Goal: Task Accomplishment & Management: Manage account settings

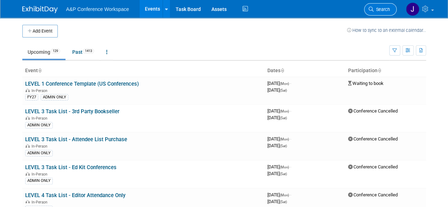
click at [377, 5] on link "Search" at bounding box center [380, 9] width 33 height 12
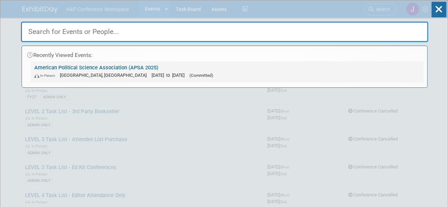
click at [87, 66] on link "American Political Science Association (APSA 2025) In-Person [GEOGRAPHIC_DATA],…" at bounding box center [227, 71] width 393 height 21
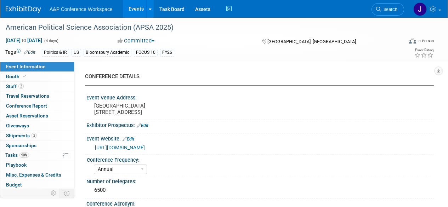
select select "Annual"
select select "Level 2"
select select "In-Person Booth"
select select "Politics & International Relations"
select select "Bloomsbury Academic"
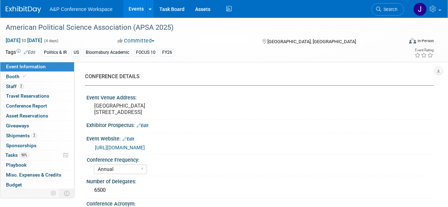
select select "Amanda Oney"
select select "Ami Reitmeier"
select select "Networking/Commissioning"
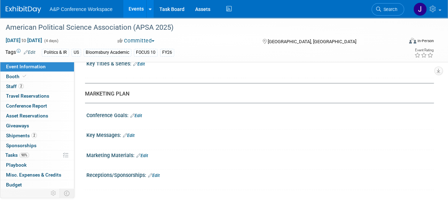
scroll to position [960, 0]
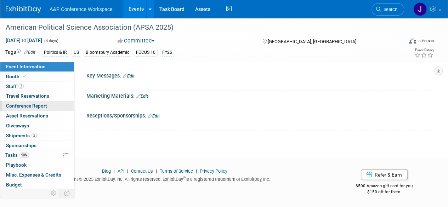
click at [21, 107] on span "Conference Report" at bounding box center [26, 106] width 41 height 6
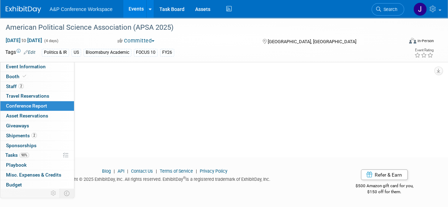
scroll to position [0, 0]
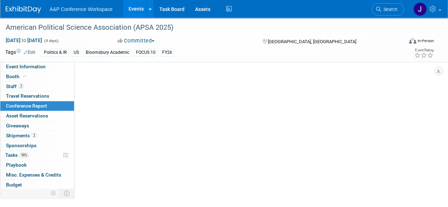
select select "NO"
select select "YES"
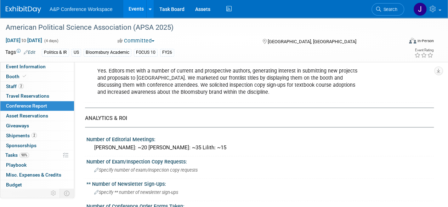
scroll to position [172, 0]
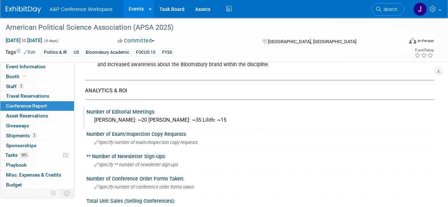
click at [194, 122] on div "Michael: ~20 Atifa: ~35 Lilith: ~15" at bounding box center [260, 120] width 337 height 11
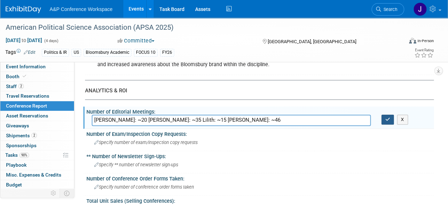
type input "Michael: ~20 Atifa: ~35 Lilith: ~15 Joseph: ~46"
click at [385, 117] on icon "button" at bounding box center [387, 119] width 5 height 5
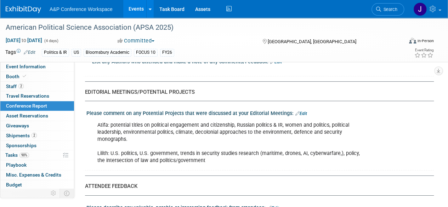
scroll to position [1131, 0]
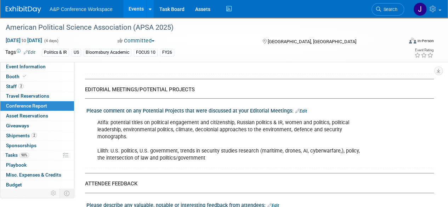
click at [211, 146] on div "Atifa: potential titles on political engagement and citizenship, Russian politi…" at bounding box center [228, 141] width 273 height 50
click at [300, 109] on link "Edit" at bounding box center [301, 111] width 12 height 5
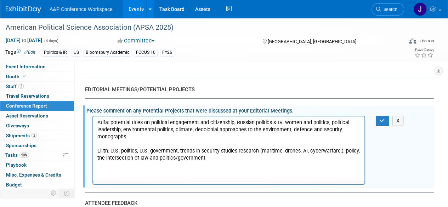
scroll to position [0, 0]
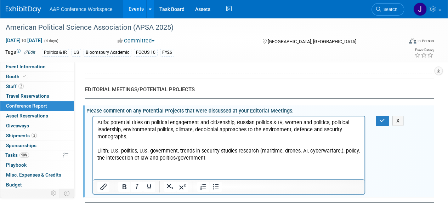
click at [216, 158] on p "Atifa: potential titles on political engagement and citizenship, Russian politi…" at bounding box center [228, 140] width 263 height 43
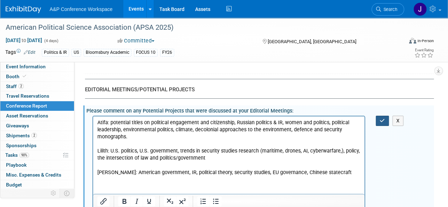
click at [381, 116] on button "button" at bounding box center [382, 121] width 13 height 10
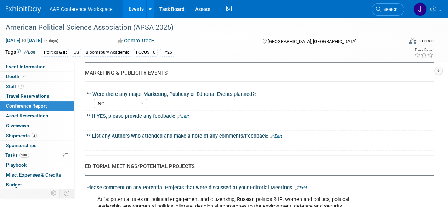
scroll to position [1066, 0]
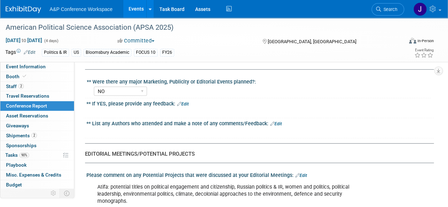
click at [278, 121] on link "Edit" at bounding box center [276, 123] width 12 height 5
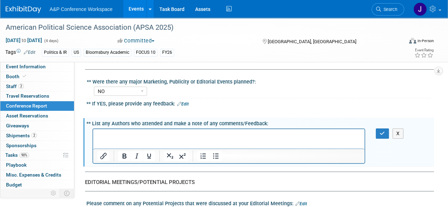
scroll to position [0, 0]
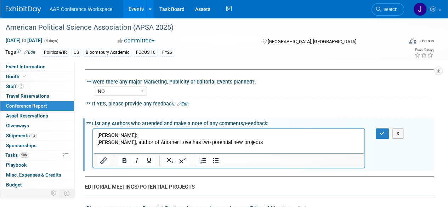
click at [266, 144] on p "Asma Abbas, author of Another Love has two potential new projects" at bounding box center [228, 142] width 263 height 7
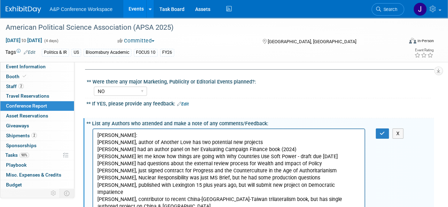
click at [98, 142] on html "Joseph: Asma Abbas, author of Another Love has two potential new projects Karen…" at bounding box center [228, 173] width 271 height 88
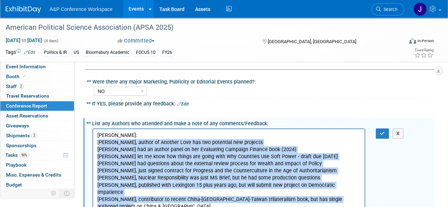
drag, startPoint x: 99, startPoint y: 142, endPoint x: 150, endPoint y: 201, distance: 77.6
click at [150, 201] on body "Joseph: Asma Abbas, author of Another Love has two potential new projects Karen…" at bounding box center [229, 174] width 264 height 85
click at [137, 197] on p "Dean Chen, contributor to recent China-US-Taiwan trilateralism book, but has si…" at bounding box center [228, 203] width 263 height 14
drag, startPoint x: 98, startPoint y: 143, endPoint x: 145, endPoint y: 199, distance: 73.1
click at [145, 199] on body "Joseph: Asma Abbas, author of Another Love has two potential new projects Karen…" at bounding box center [229, 174] width 264 height 85
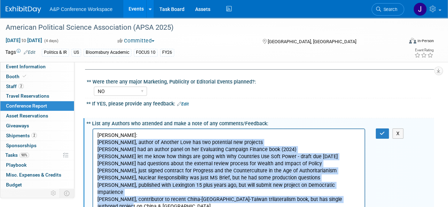
drag, startPoint x: 121, startPoint y: 165, endPoint x: 130, endPoint y: 201, distance: 37.2
click at [130, 201] on p "Dean Chen, contributor to recent China-US-Taiwan trilateralism book, but has si…" at bounding box center [228, 203] width 263 height 14
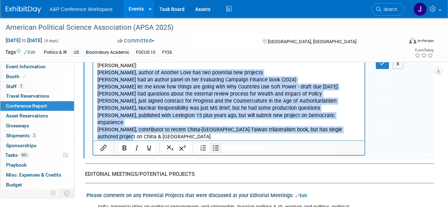
click at [214, 144] on icon "Bullet list" at bounding box center [215, 148] width 9 height 9
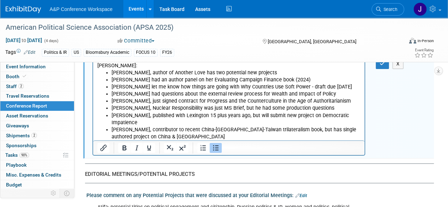
click at [209, 140] on p "Rich Text Area. Press ALT-0 for help." at bounding box center [228, 143] width 263 height 7
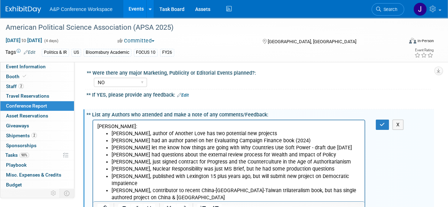
scroll to position [1086, 0]
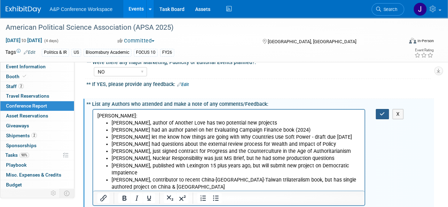
click at [381, 112] on icon "button" at bounding box center [382, 114] width 5 height 5
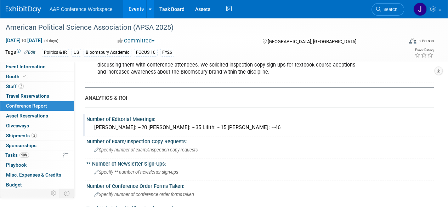
scroll to position [178, 0]
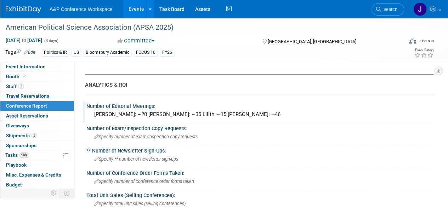
click at [220, 107] on div "Number of Editorial Meetings:" at bounding box center [259, 105] width 347 height 9
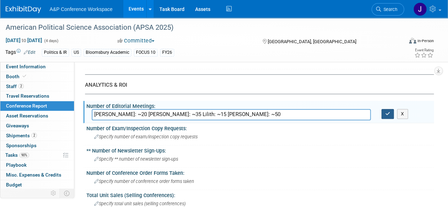
type input "Michael: ~20 Atifa: ~35 Lilith: ~15 Joseph: ~50"
click at [388, 112] on icon "button" at bounding box center [387, 114] width 5 height 5
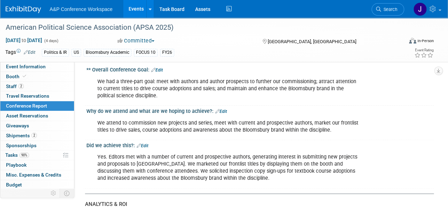
scroll to position [0, 0]
